Goal: Transaction & Acquisition: Purchase product/service

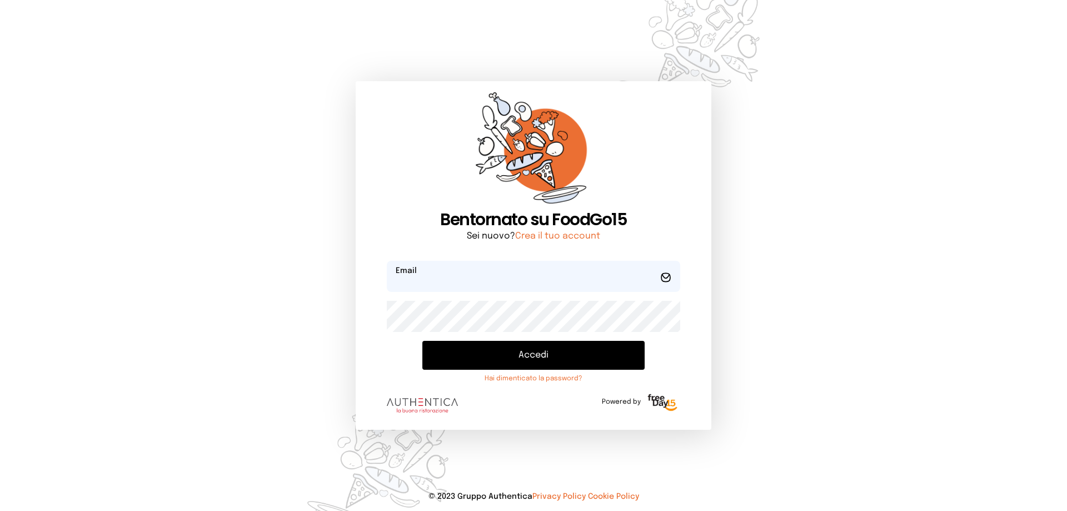
click at [463, 284] on input "email" at bounding box center [534, 276] width 294 height 31
type input "**********"
click at [423, 341] on button "Accedi" at bounding box center [534, 355] width 222 height 29
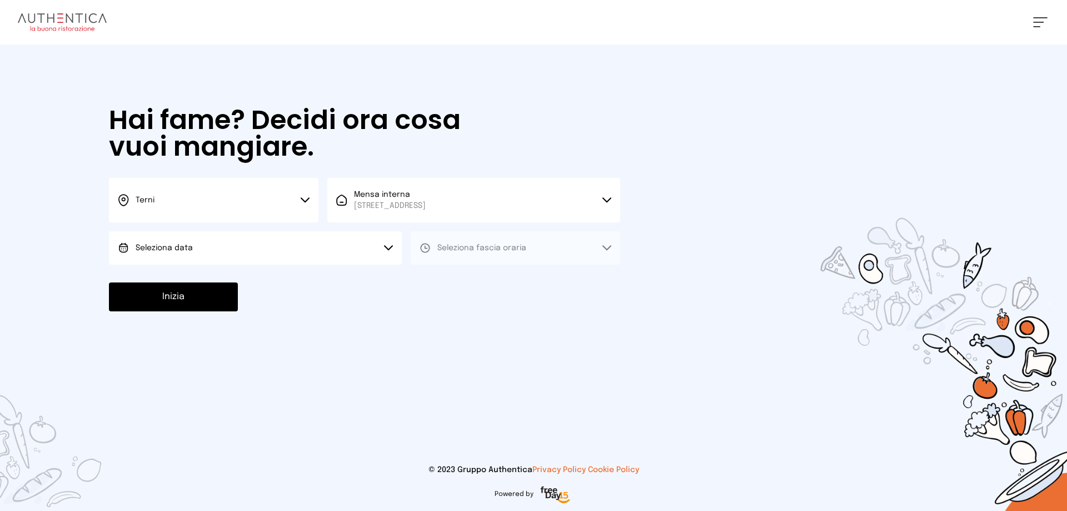
click at [312, 254] on button "Seleziona data" at bounding box center [255, 247] width 293 height 33
click at [233, 286] on li "[DATE], [DATE]" at bounding box center [255, 279] width 293 height 29
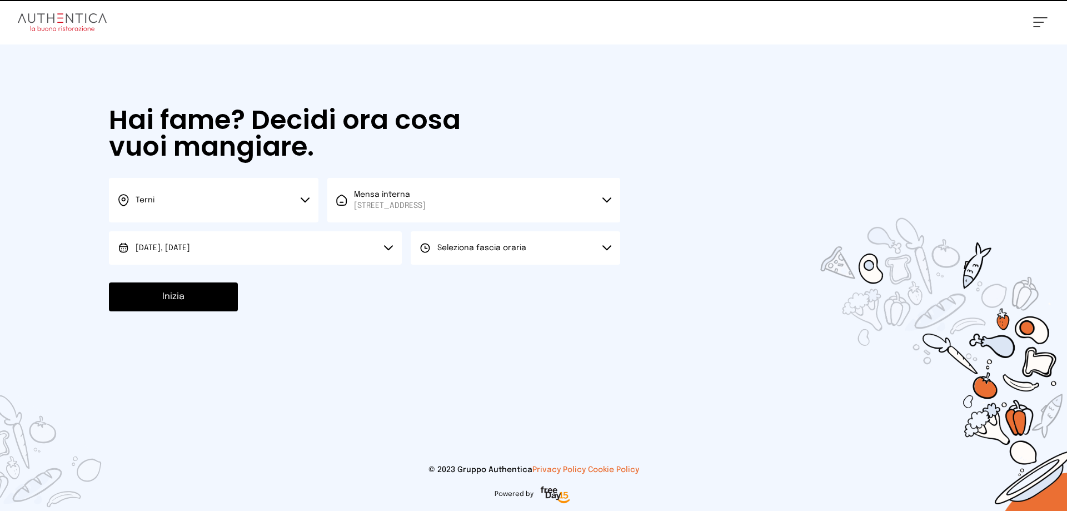
click at [493, 242] on button "Seleziona fascia oraria" at bounding box center [516, 247] width 210 height 33
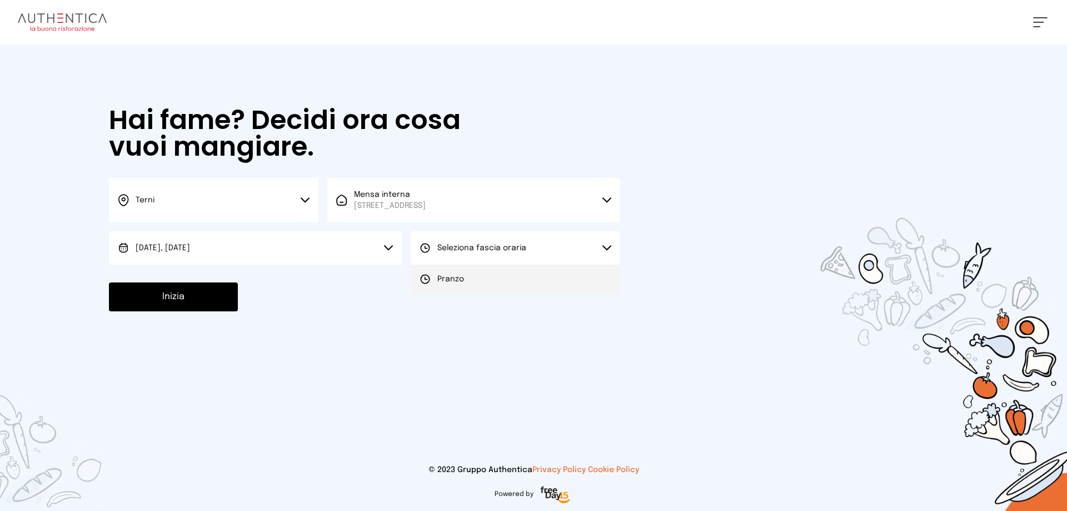
click at [474, 265] on li "Pranzo" at bounding box center [516, 279] width 210 height 29
click at [193, 301] on button "Inizia" at bounding box center [173, 296] width 129 height 29
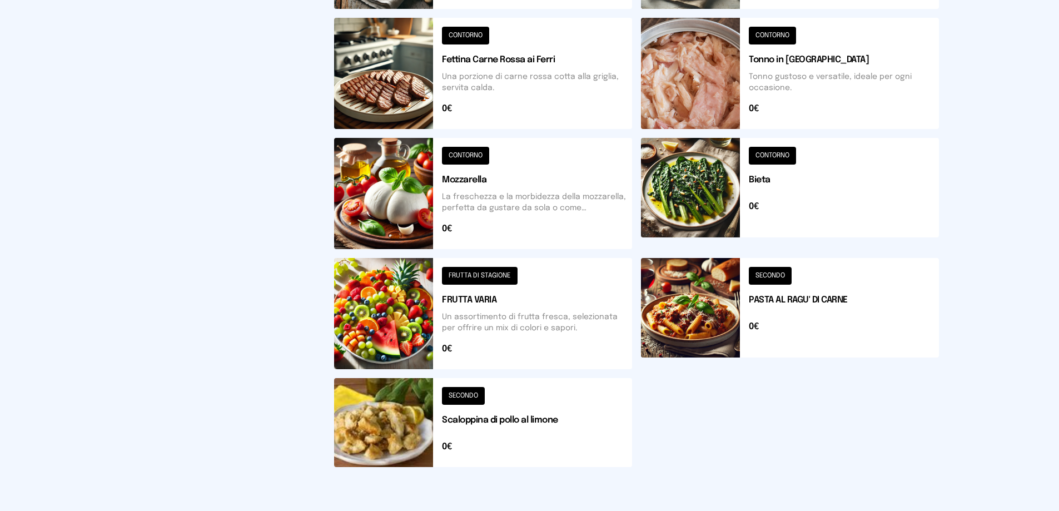
scroll to position [387, 0]
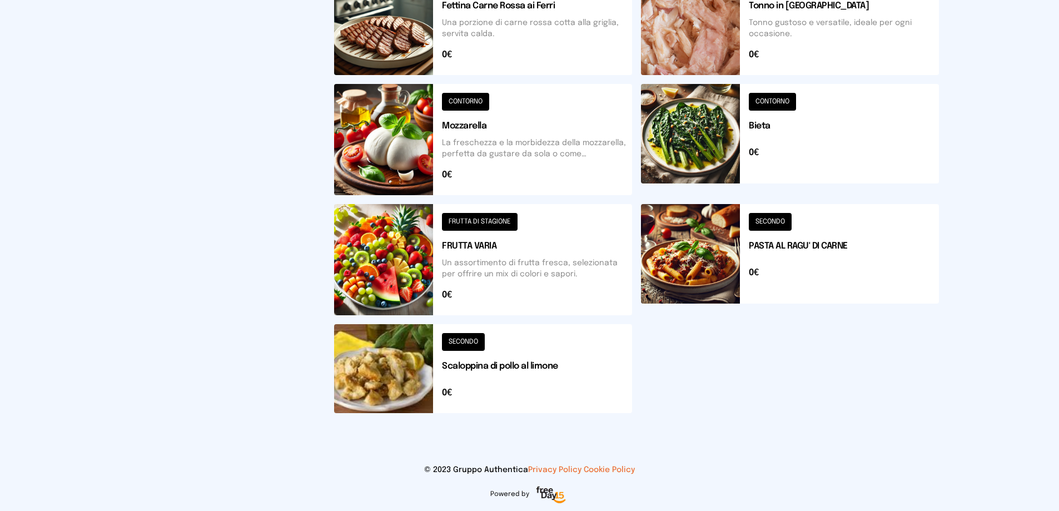
click at [376, 355] on button at bounding box center [483, 368] width 298 height 89
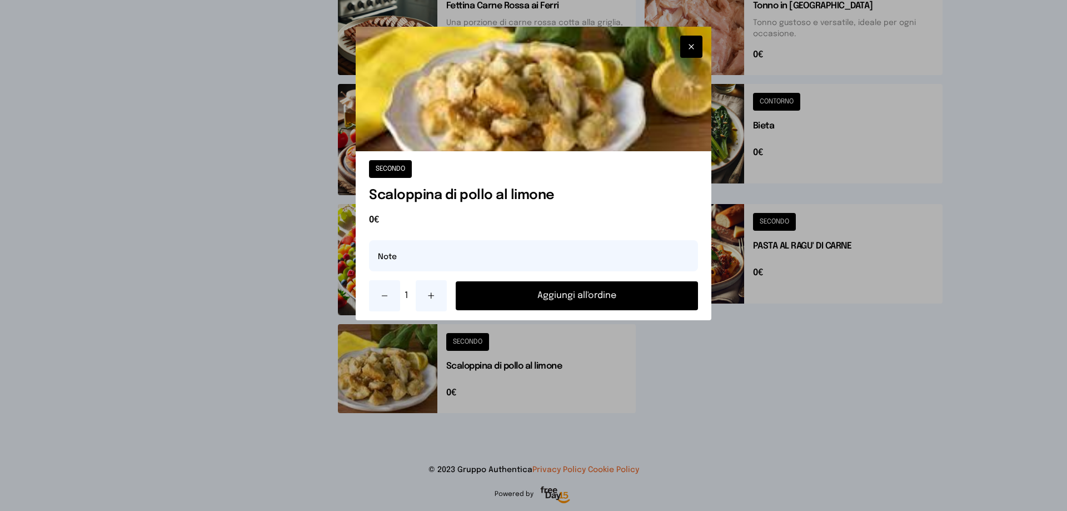
click at [595, 298] on button "Aggiungi all'ordine" at bounding box center [577, 295] width 242 height 29
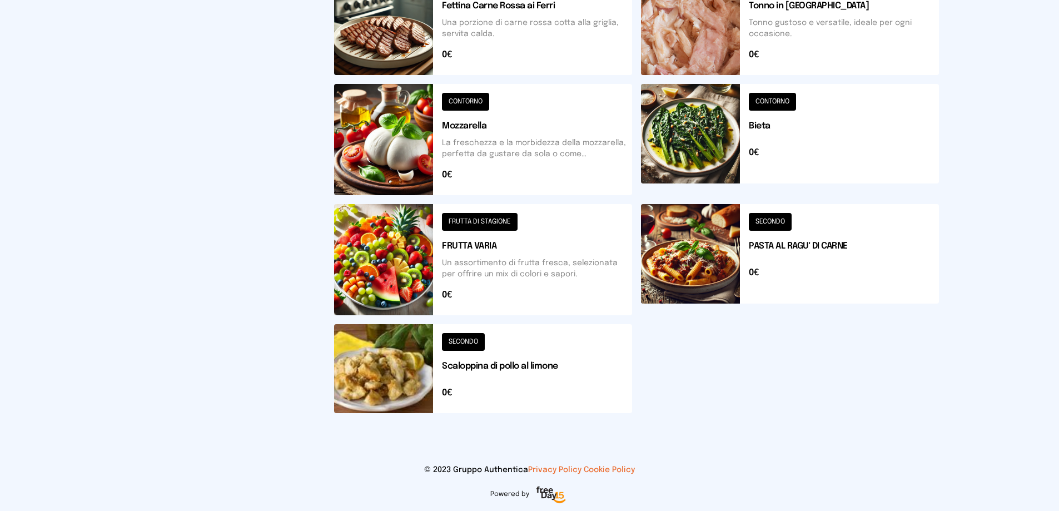
click at [699, 133] on button at bounding box center [790, 139] width 298 height 111
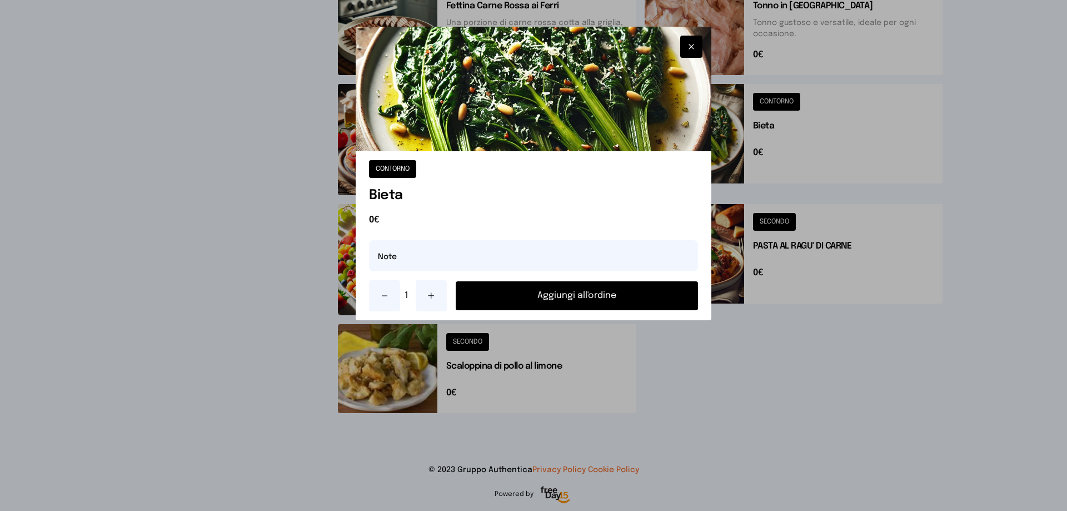
click at [620, 285] on button "Aggiungi all'ordine" at bounding box center [577, 295] width 242 height 29
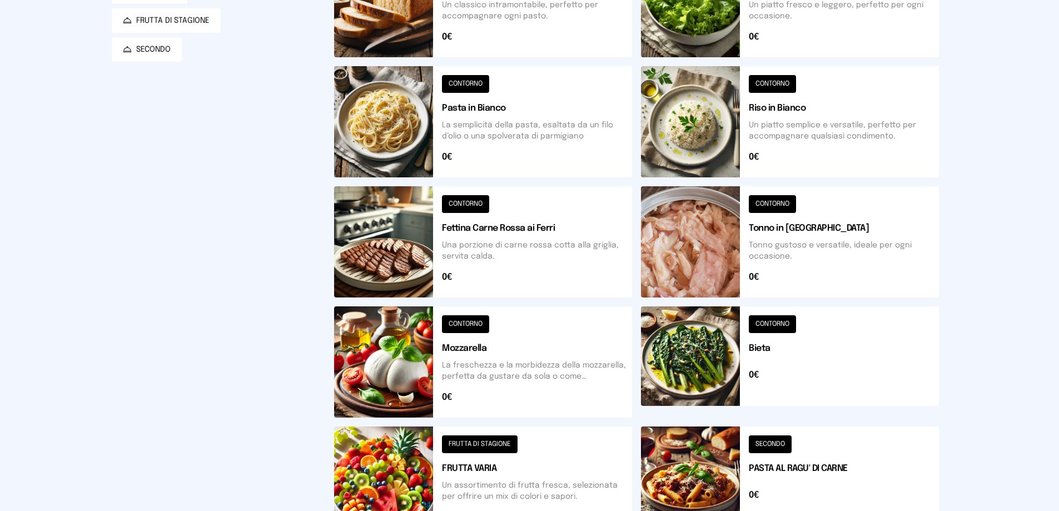
scroll to position [0, 0]
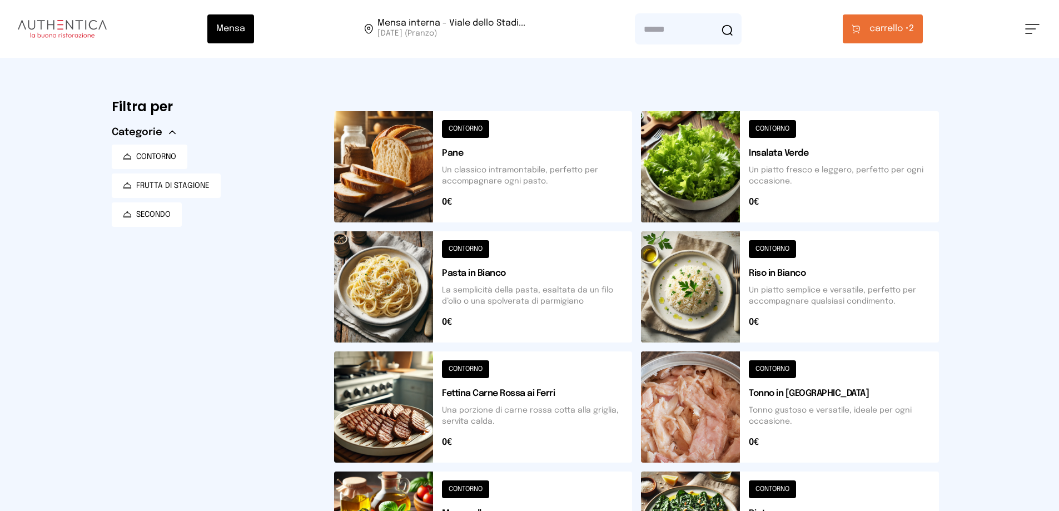
click at [679, 282] on button at bounding box center [790, 286] width 298 height 111
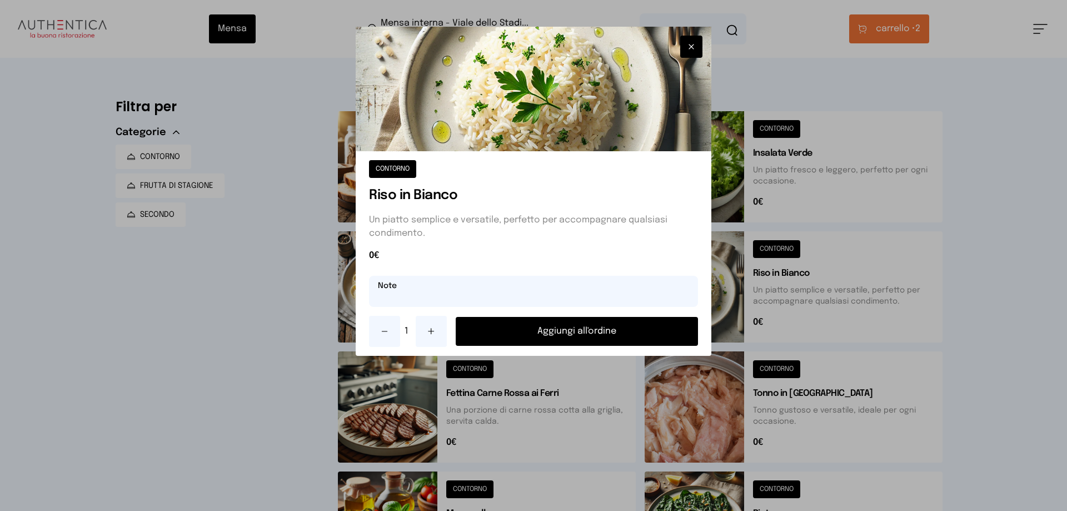
click at [561, 290] on input "text" at bounding box center [533, 291] width 329 height 31
type input "**********"
click at [560, 331] on button "Aggiungi all'ordine" at bounding box center [577, 331] width 242 height 29
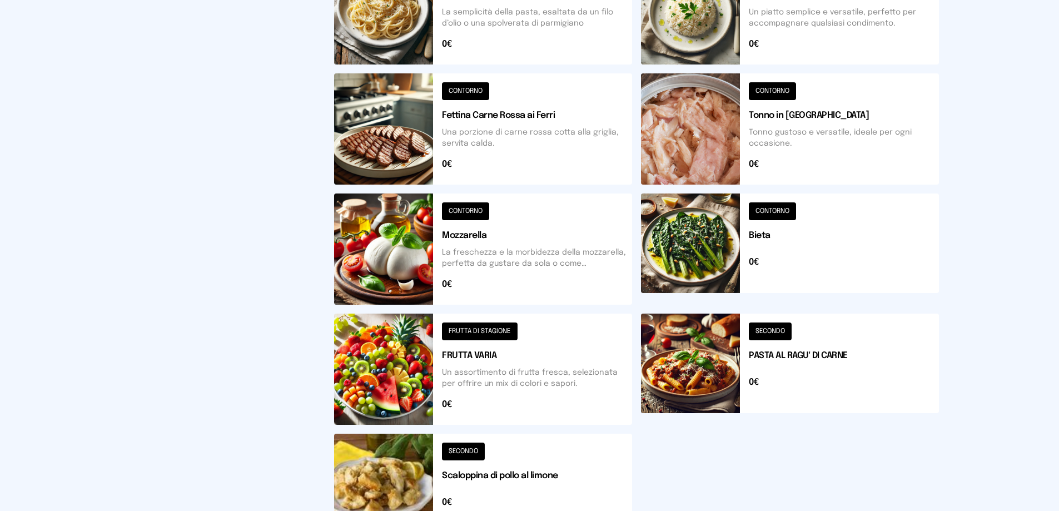
scroll to position [387, 0]
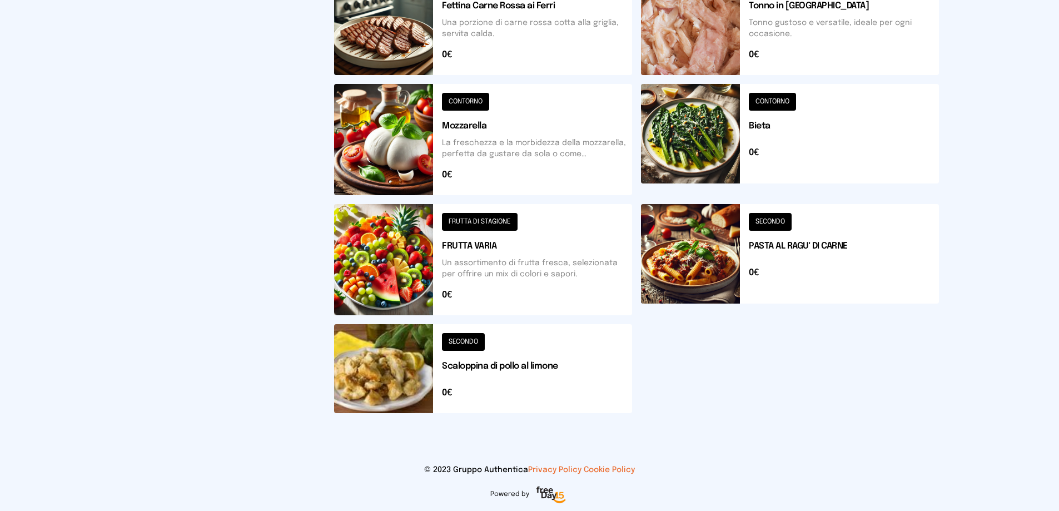
click at [354, 262] on button at bounding box center [483, 259] width 298 height 111
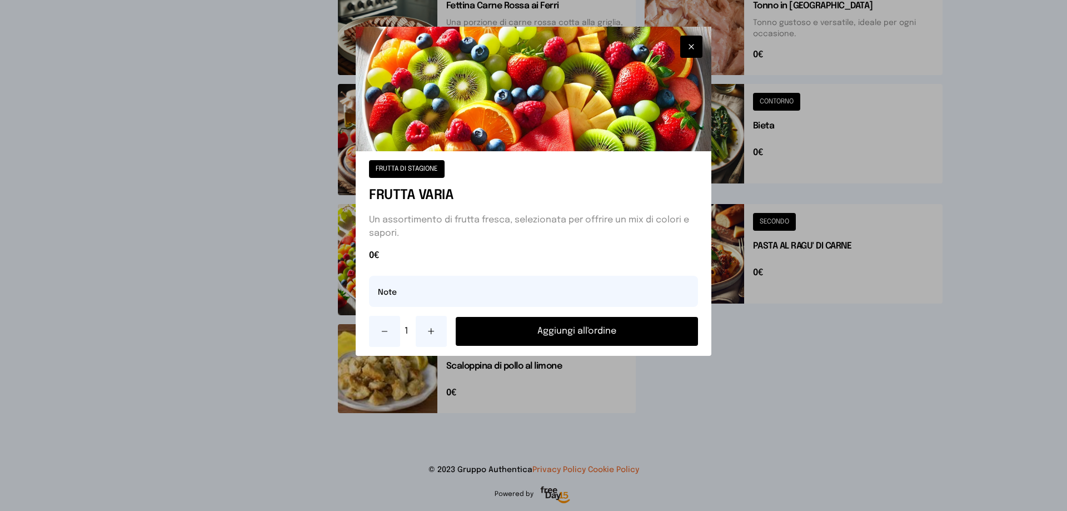
click at [521, 335] on button "Aggiungi all'ordine" at bounding box center [577, 331] width 242 height 29
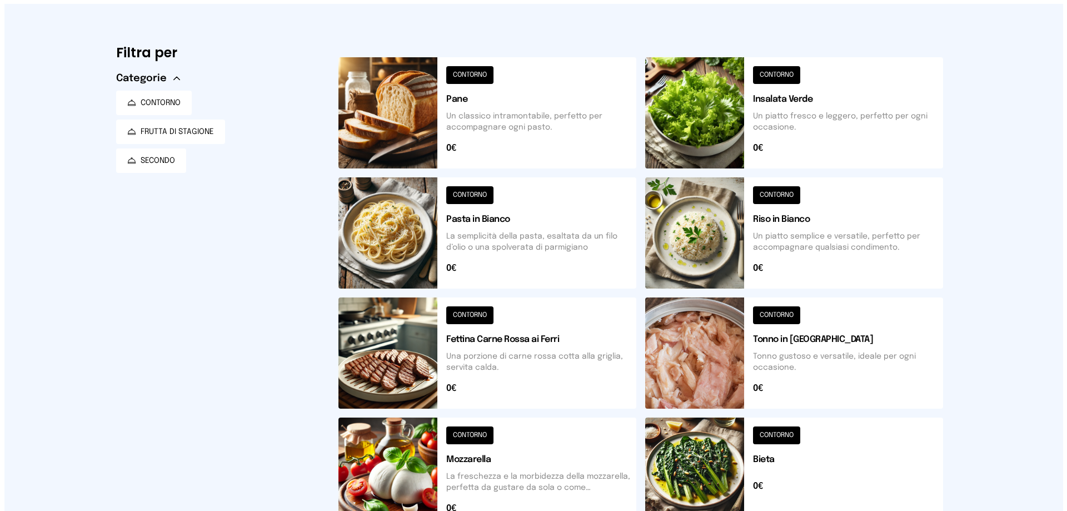
scroll to position [0, 0]
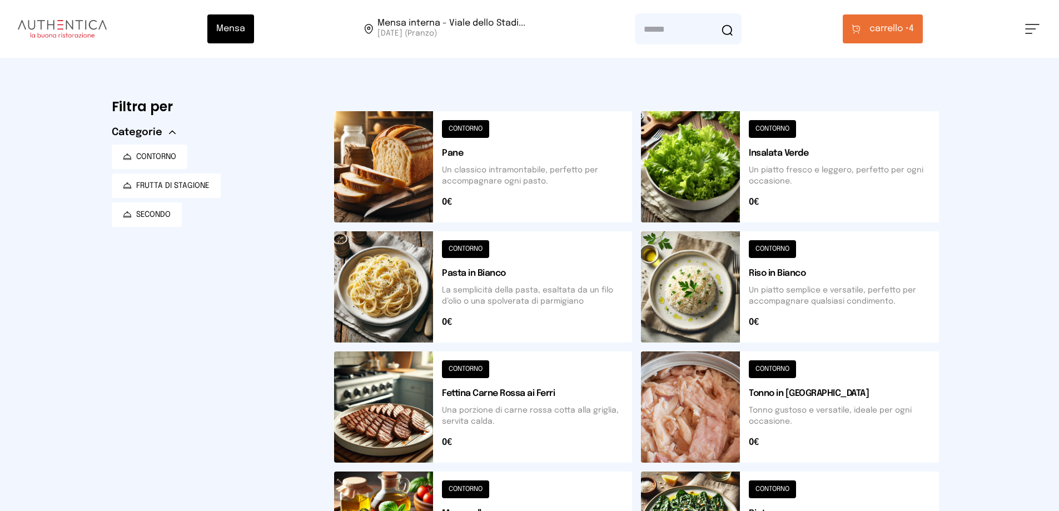
click at [893, 29] on span "carrello •" at bounding box center [889, 28] width 39 height 13
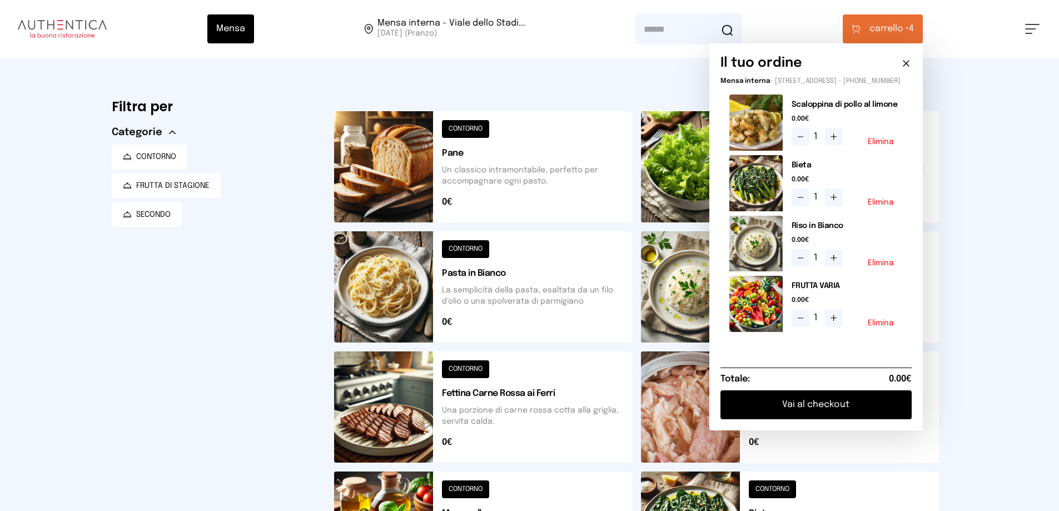
click at [881, 327] on button "Elimina" at bounding box center [881, 323] width 26 height 8
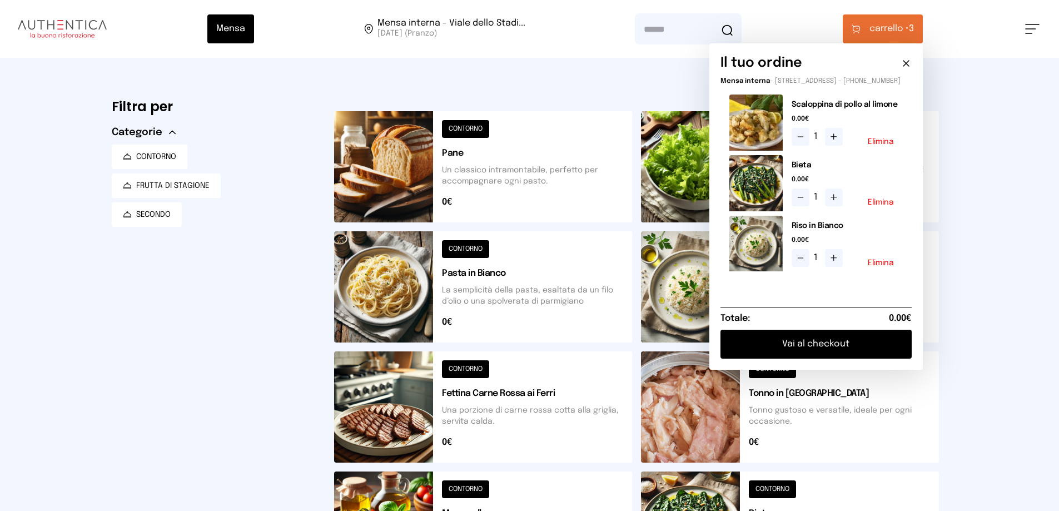
click at [815, 349] on button "Vai al checkout" at bounding box center [816, 344] width 191 height 29
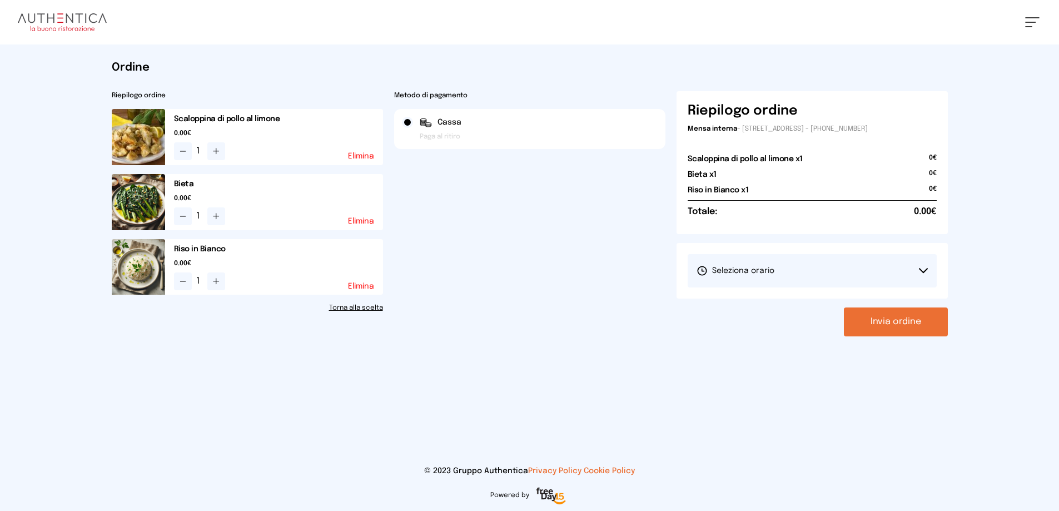
click at [761, 267] on span "Seleziona orario" at bounding box center [736, 270] width 78 height 11
click at [725, 303] on span "1° Turno (13:00 - 15:00)" at bounding box center [739, 301] width 84 height 11
click at [897, 325] on button "Invia ordine" at bounding box center [896, 321] width 104 height 29
